Goal: Obtain resource: Download file/media

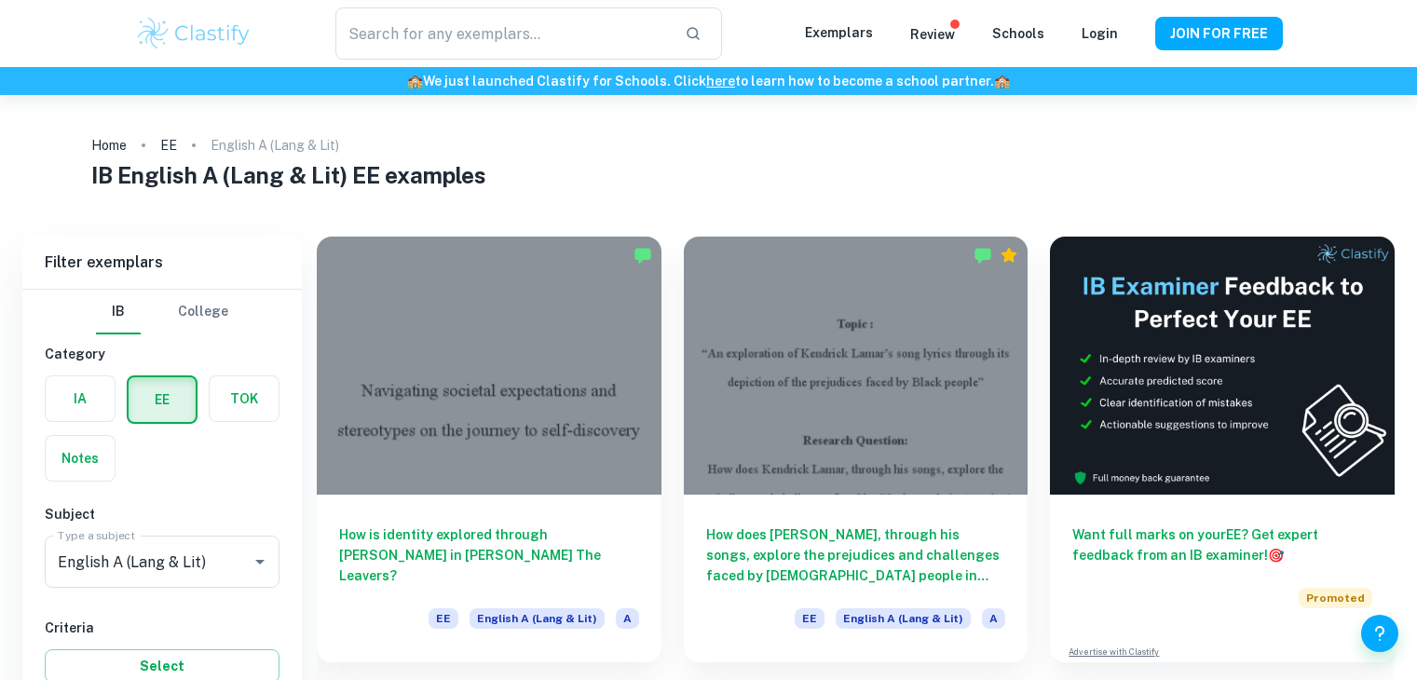
click at [153, 536] on div "English A ([PERSON_NAME] & Lit) Type a subject" at bounding box center [162, 562] width 235 height 52
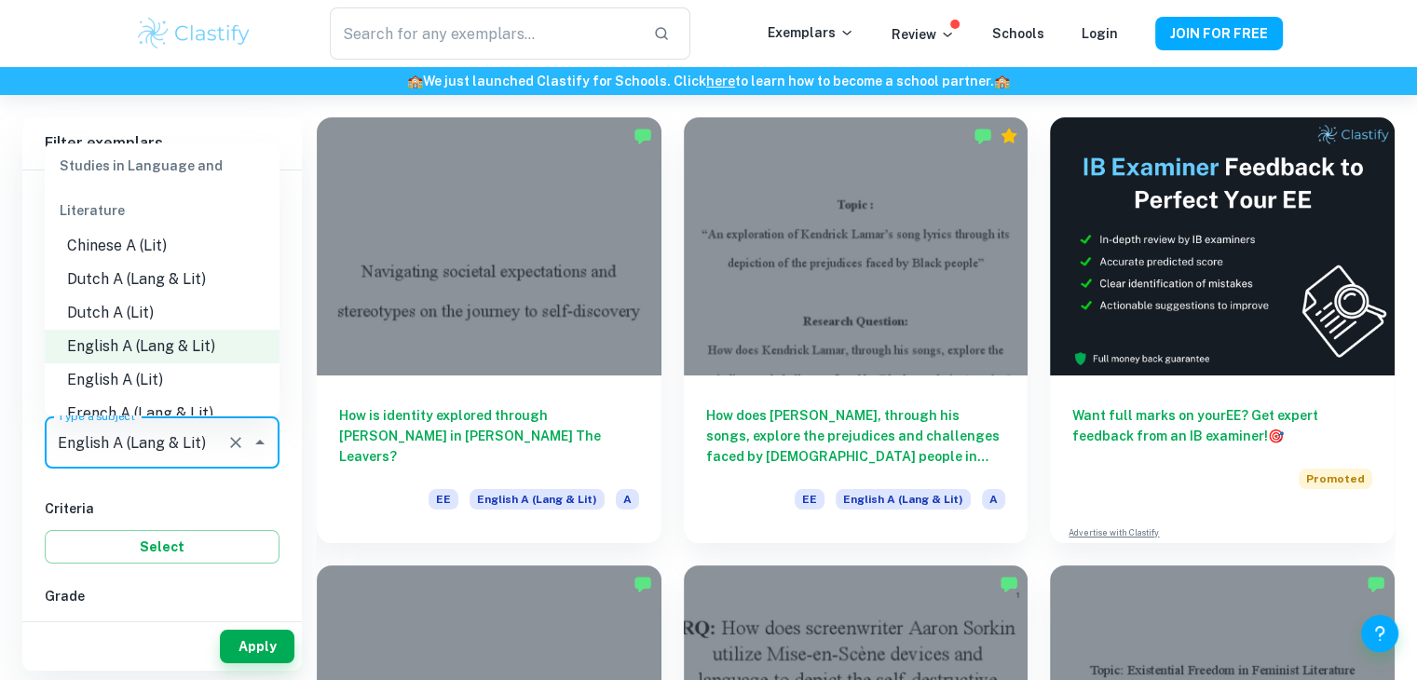
scroll to position [112, 0]
click at [160, 380] on li "English A (Lit)" at bounding box center [162, 380] width 235 height 34
type input "English A (Lit)"
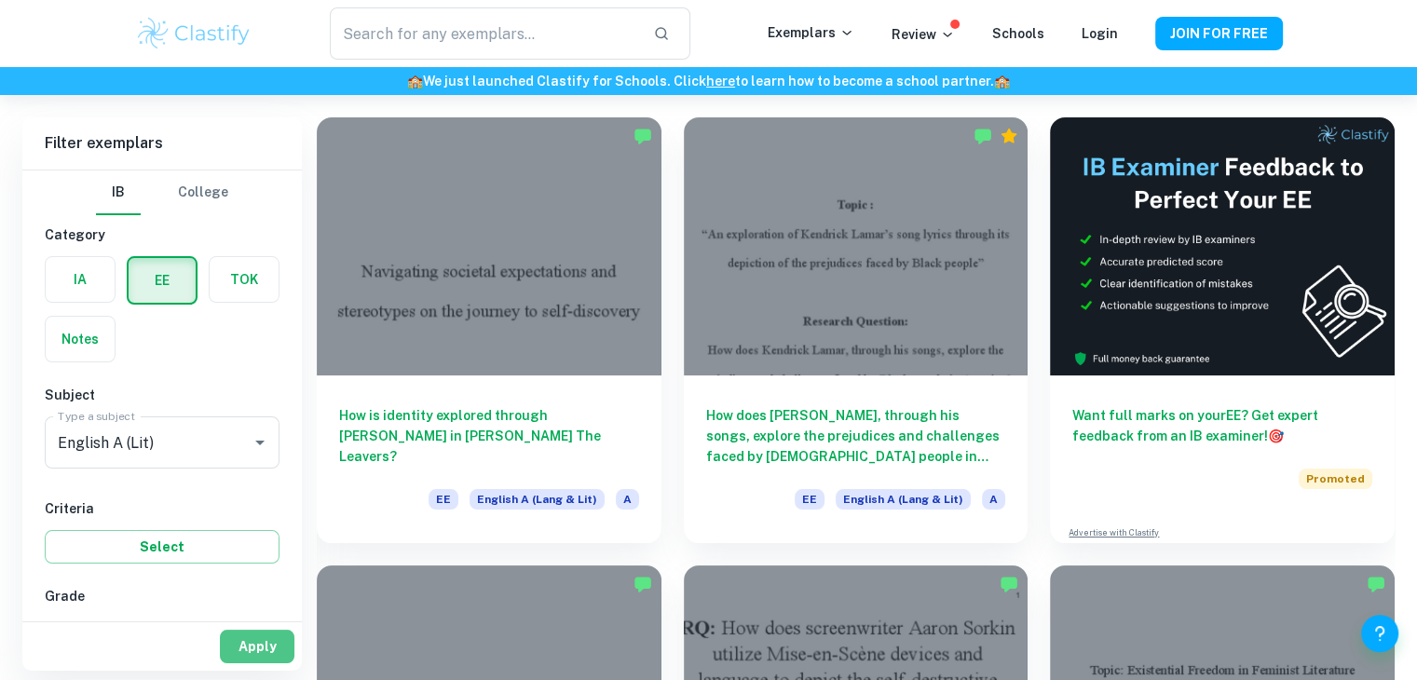
click at [250, 640] on button "Apply" at bounding box center [257, 647] width 75 height 34
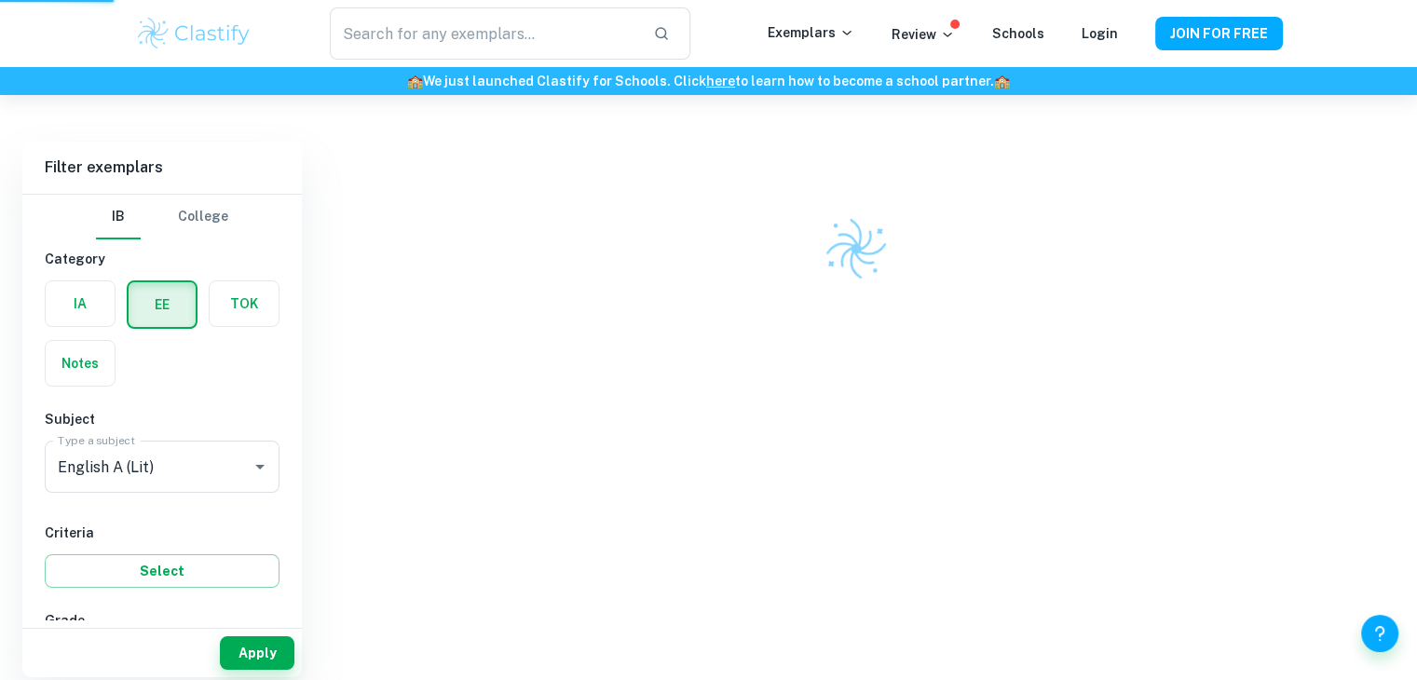
scroll to position [95, 0]
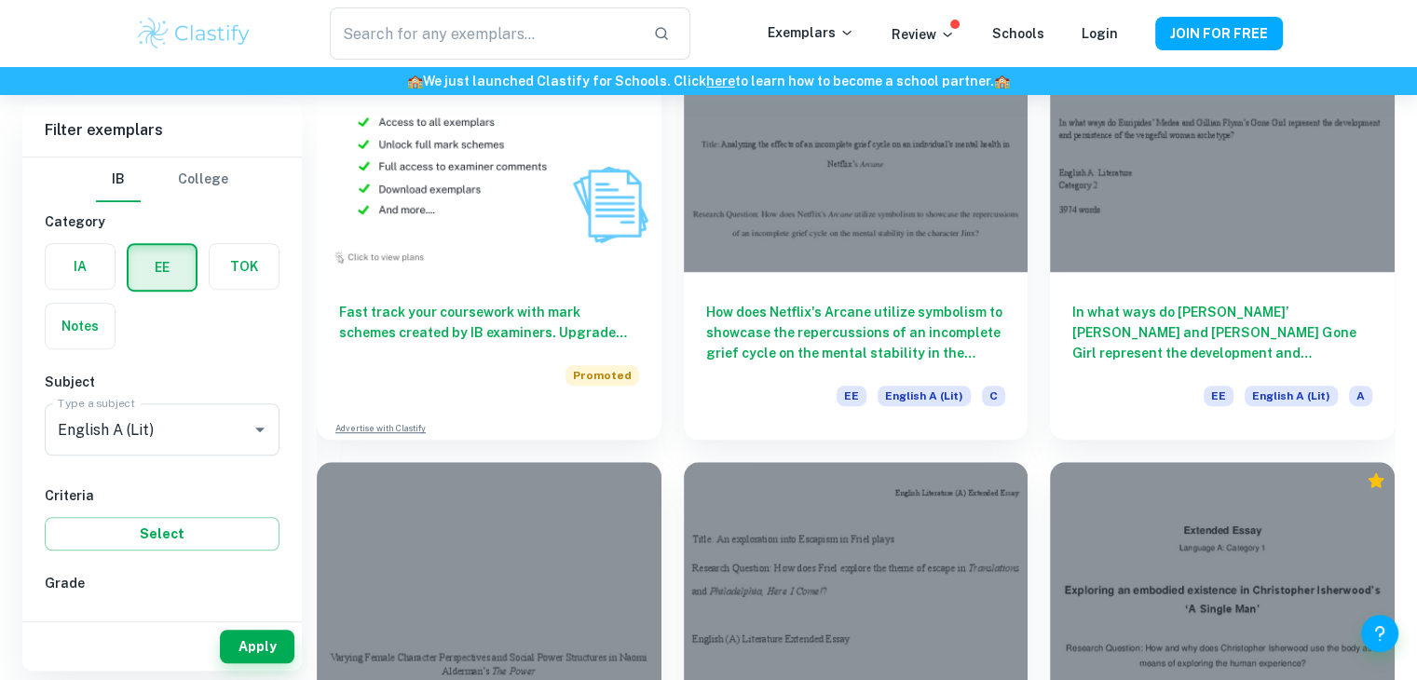
scroll to position [1132, 0]
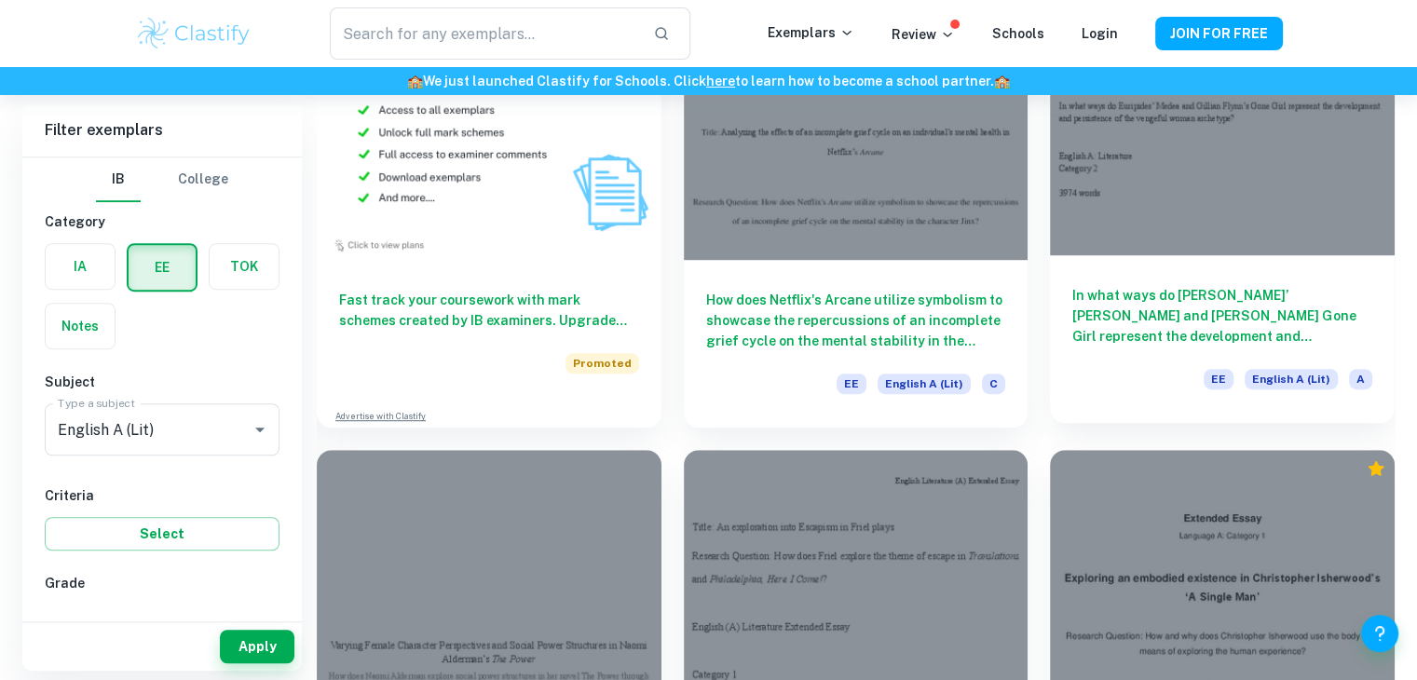
click at [1163, 307] on h6 "In what ways do [PERSON_NAME]’ [PERSON_NAME] and [PERSON_NAME] Gone Girl repres…" at bounding box center [1223, 316] width 300 height 62
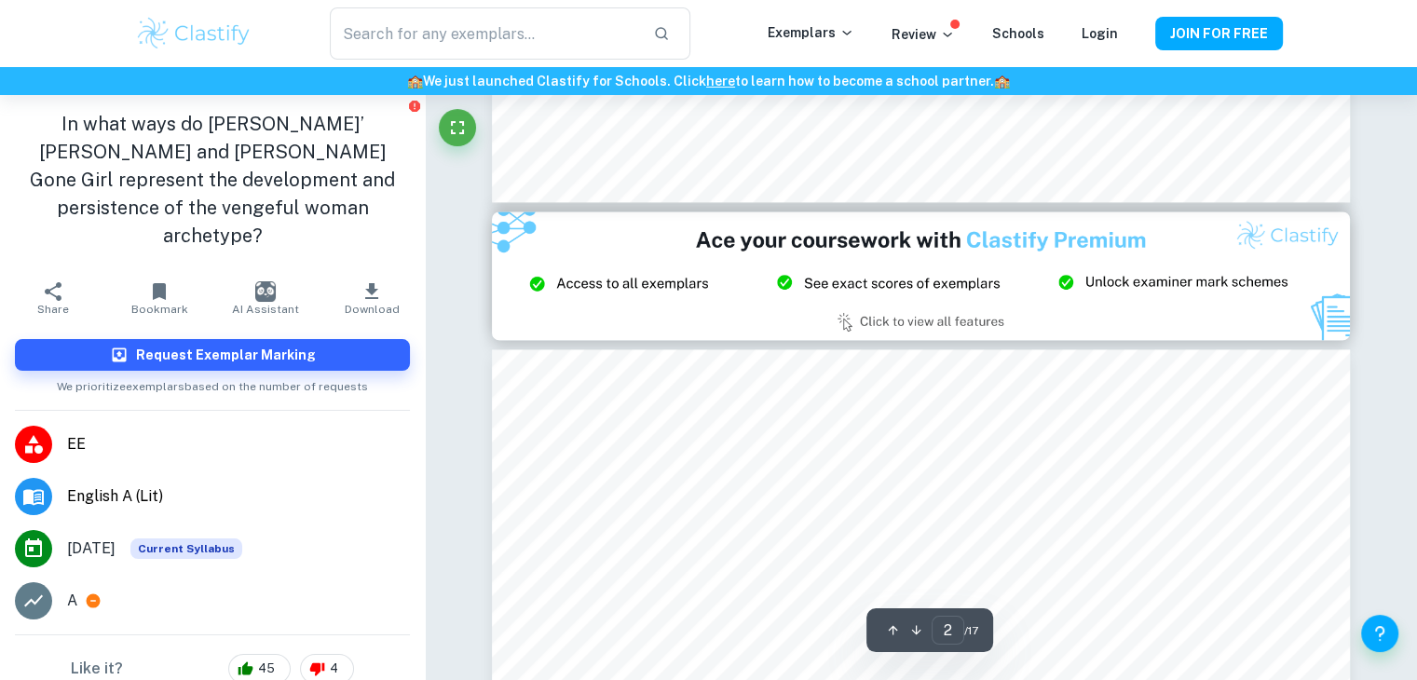
type input "3"
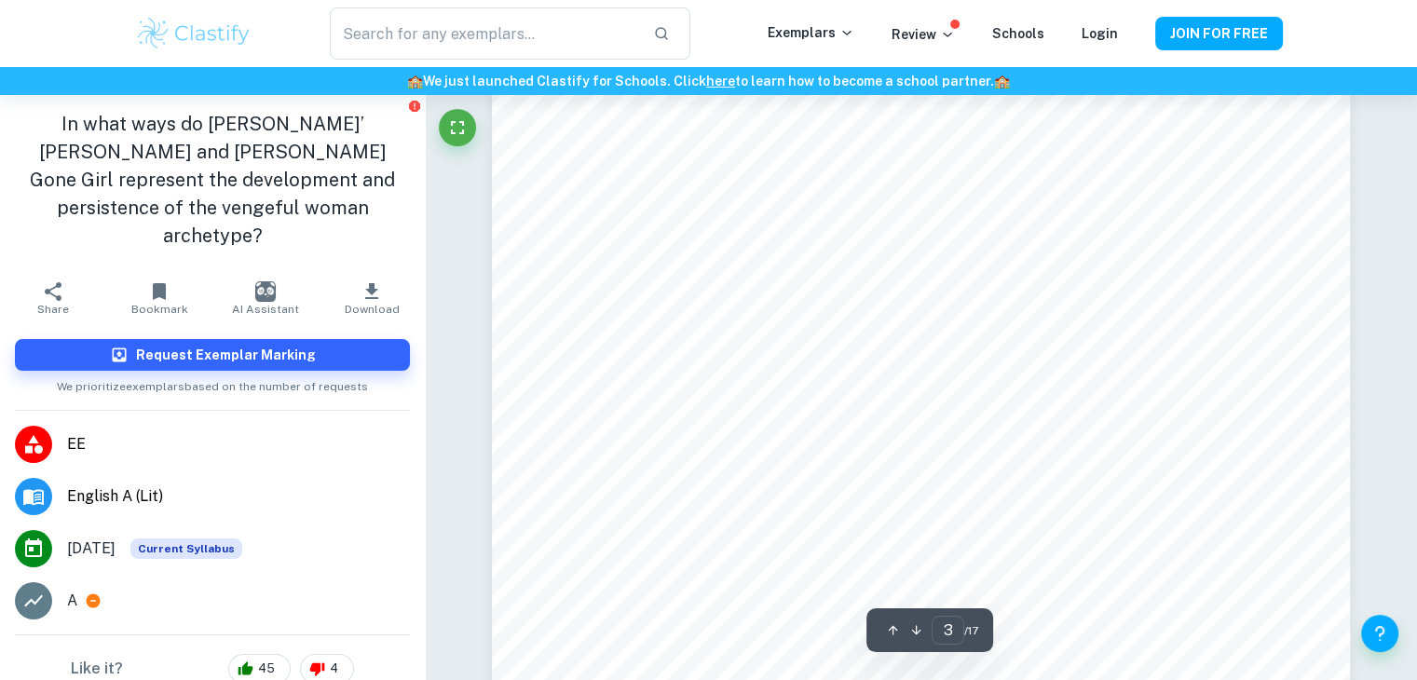
scroll to position [2866, 0]
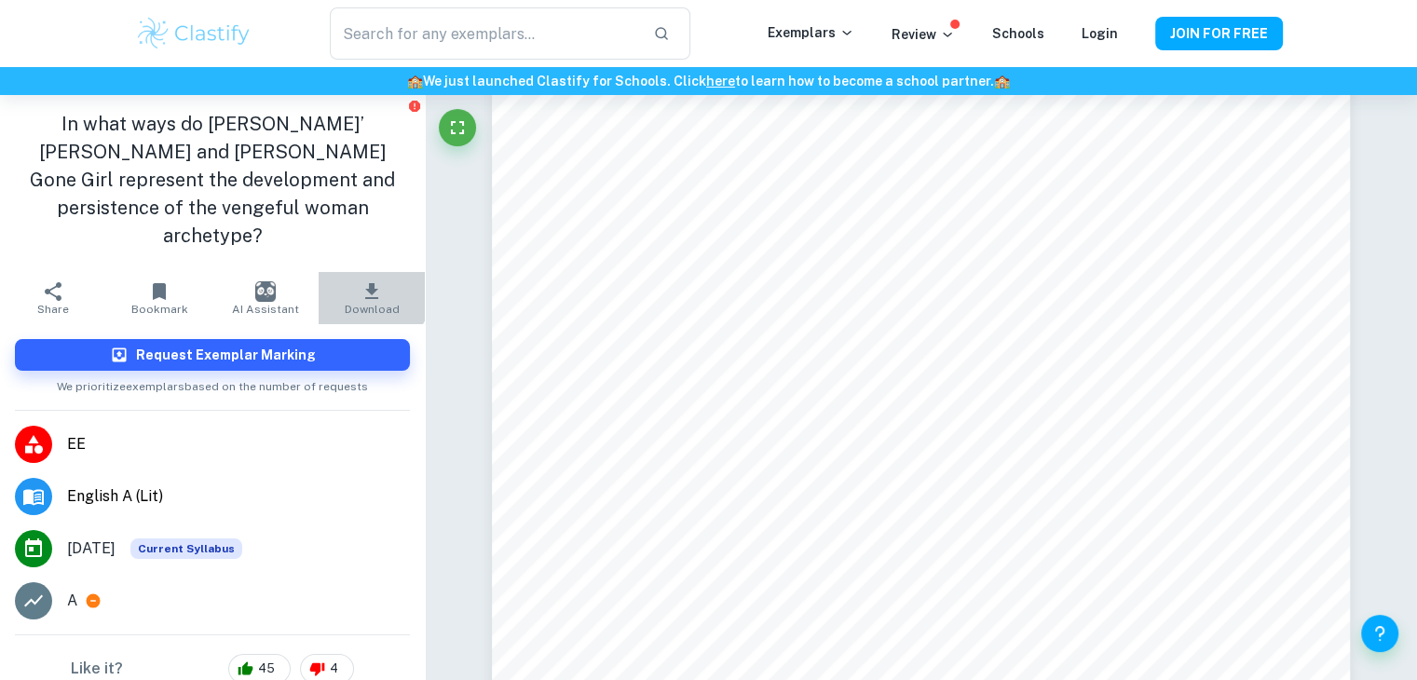
click at [365, 283] on icon "button" at bounding box center [371, 291] width 13 height 16
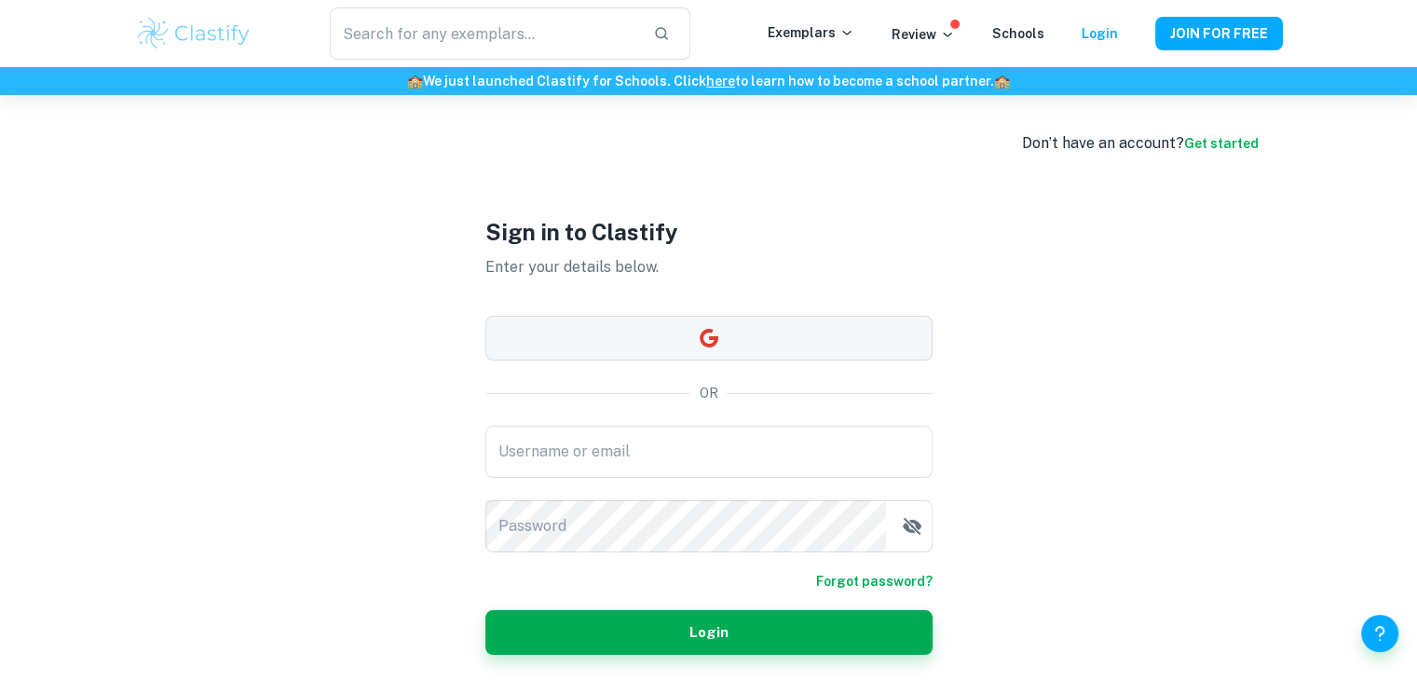
click at [528, 333] on button "button" at bounding box center [709, 338] width 447 height 45
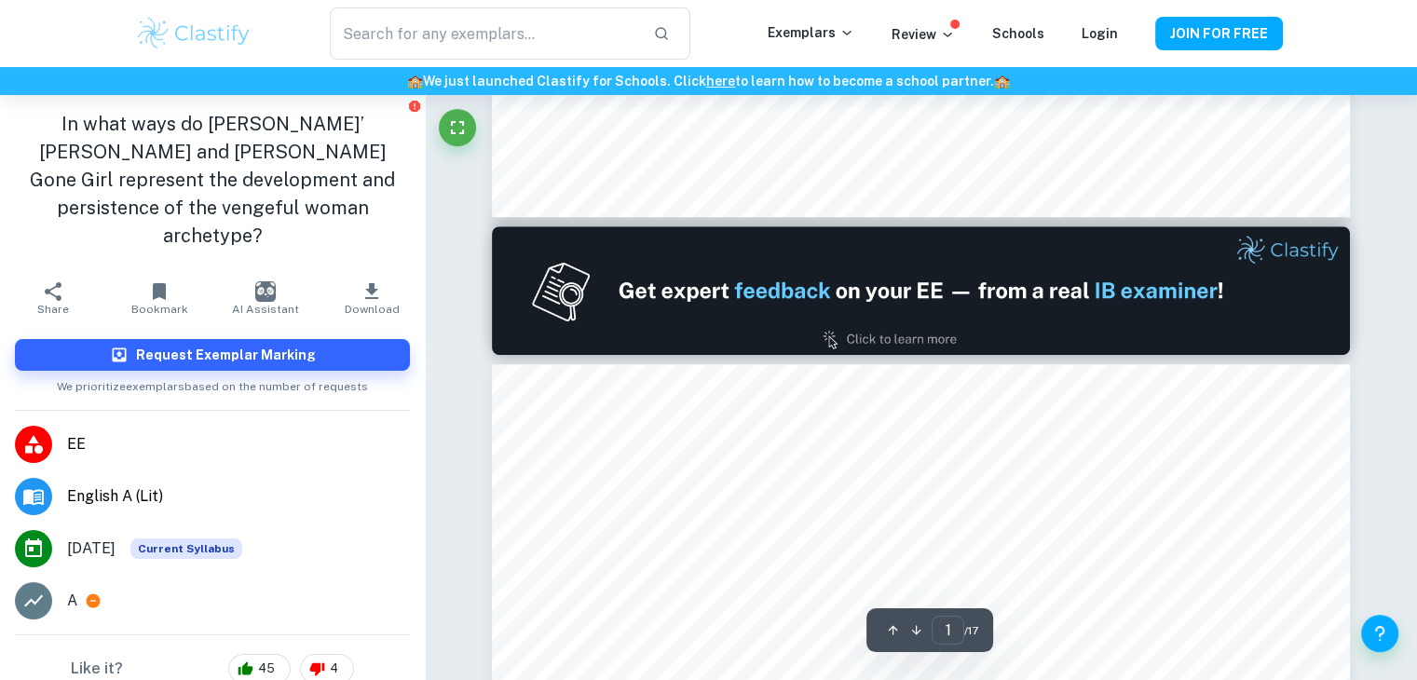
type input "2"
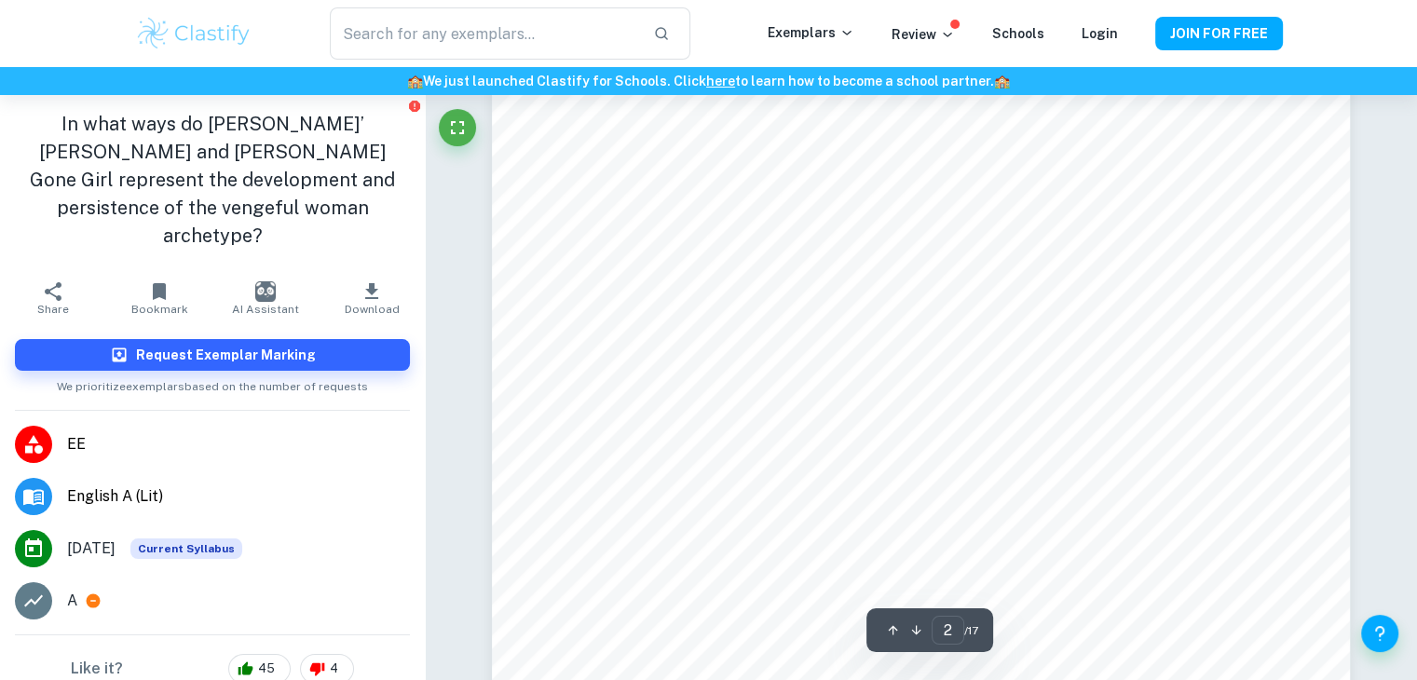
scroll to position [1502, 0]
